Goal: Book appointment/travel/reservation

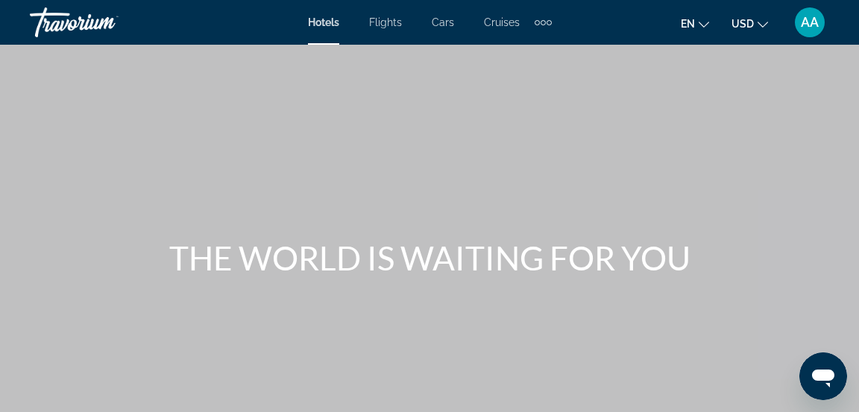
click at [508, 27] on span "Cruises" at bounding box center [502, 22] width 36 height 12
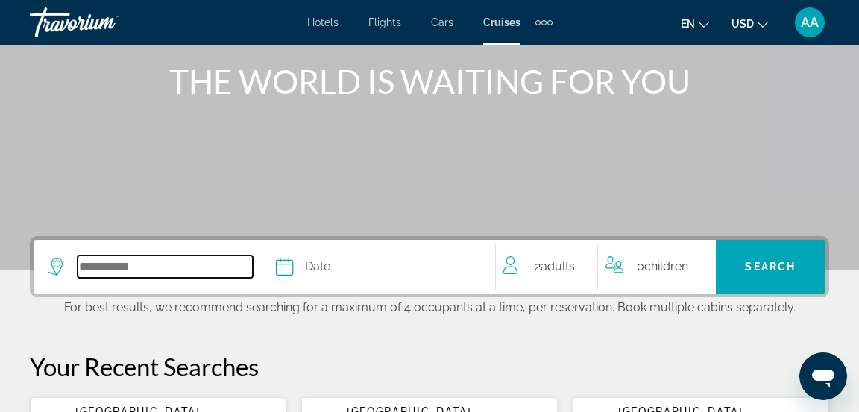
click at [139, 267] on input "Select cruise destination" at bounding box center [165, 267] width 175 height 22
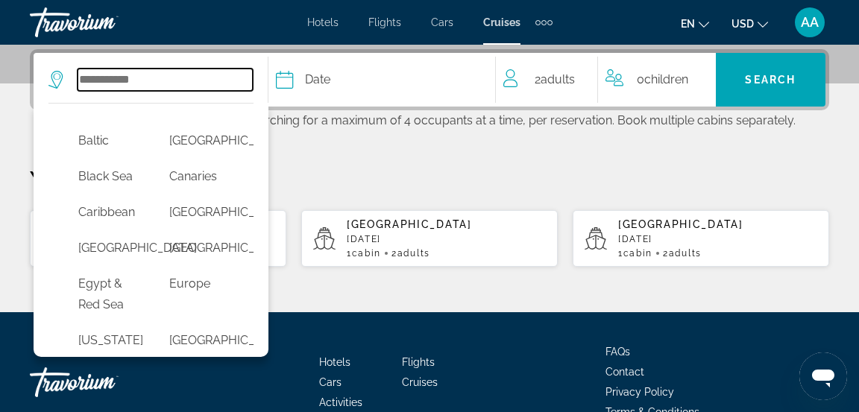
scroll to position [162, 0]
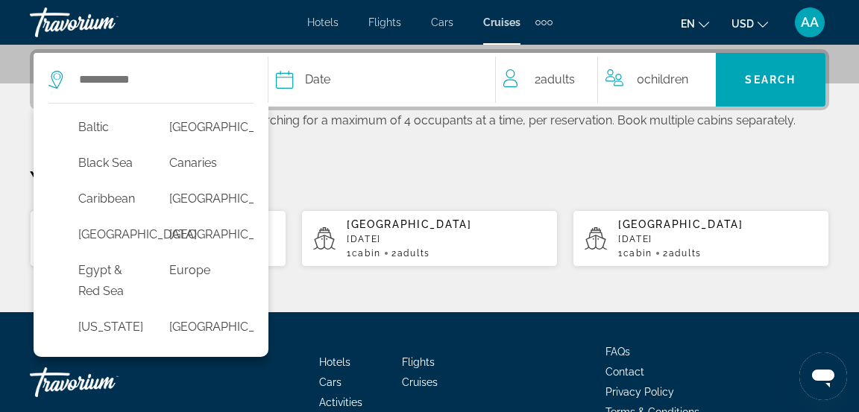
click at [200, 249] on button "[GEOGRAPHIC_DATA]" at bounding box center [200, 235] width 76 height 28
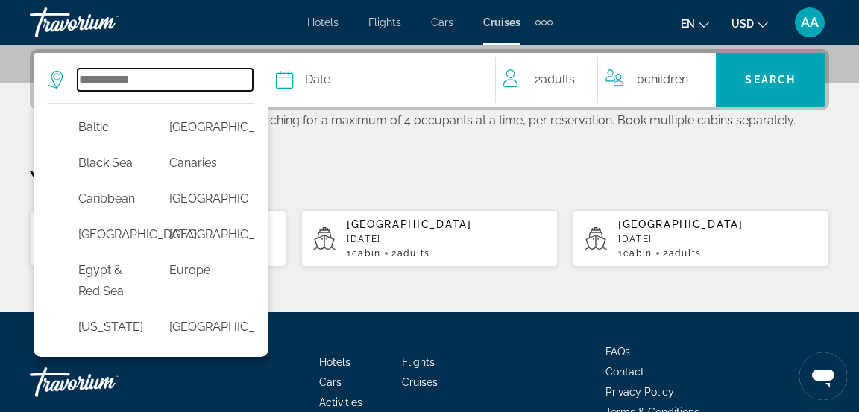
type input "**********"
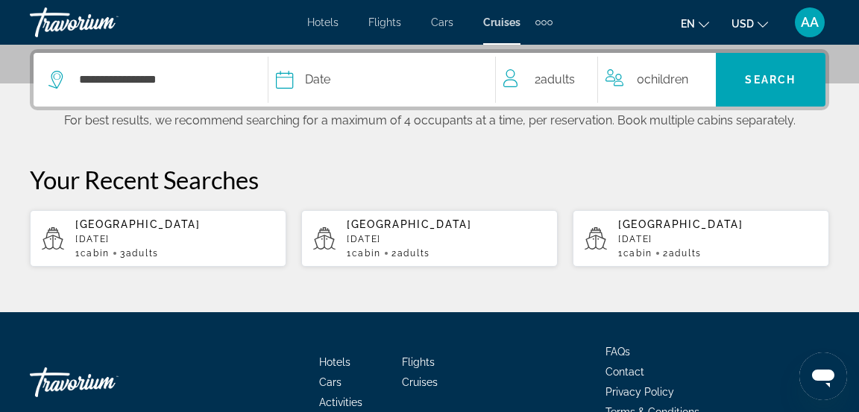
click at [322, 85] on span "Date" at bounding box center [317, 79] width 25 height 21
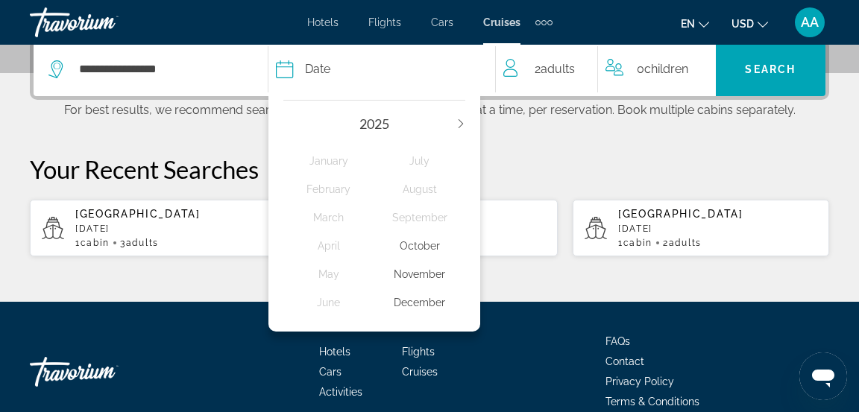
click at [434, 312] on div "December" at bounding box center [419, 302] width 91 height 27
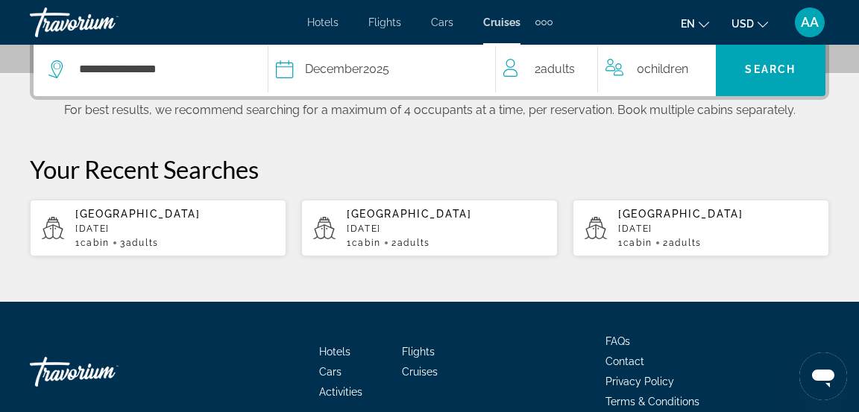
scroll to position [364, 0]
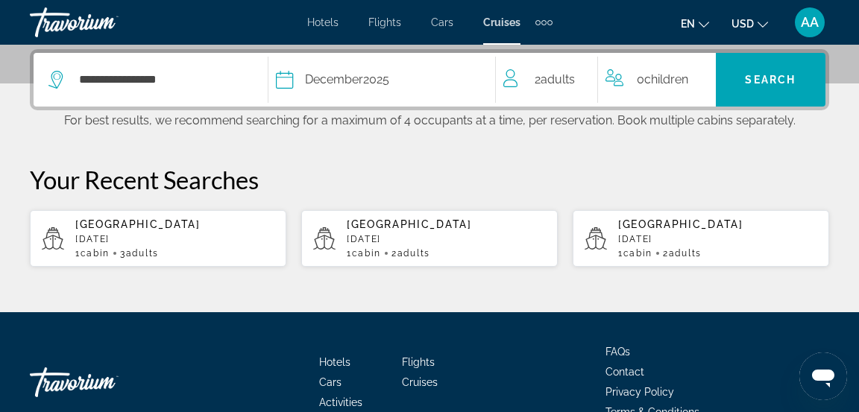
click at [781, 83] on span "Search" at bounding box center [770, 80] width 51 height 12
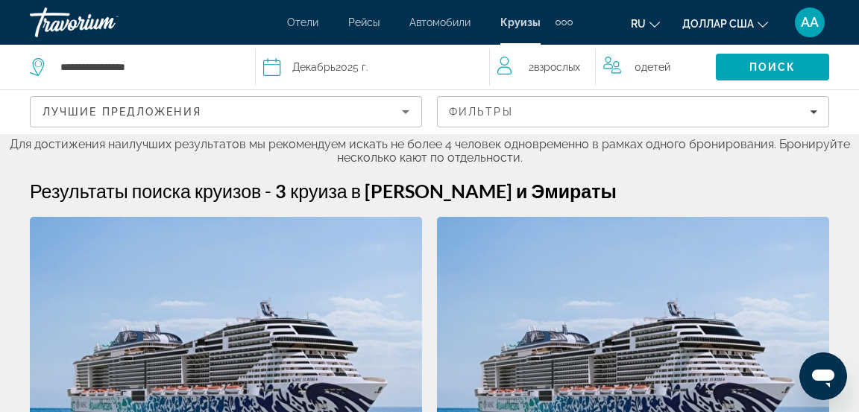
click at [301, 26] on font "Отели" at bounding box center [302, 22] width 31 height 12
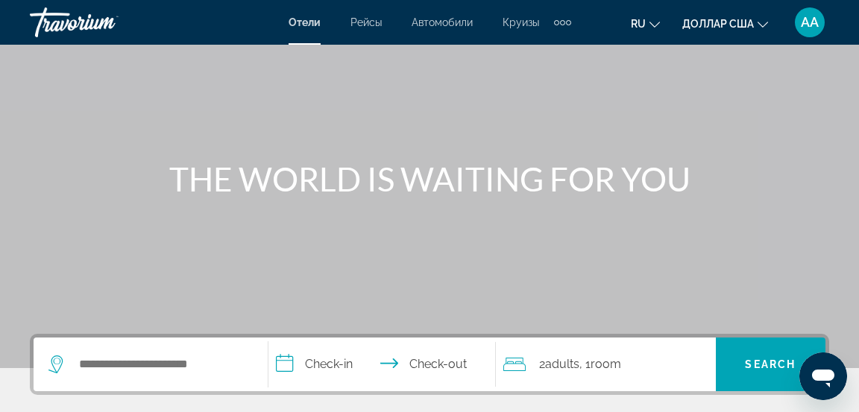
scroll to position [78, 0]
